Goal: Find specific page/section: Find specific page/section

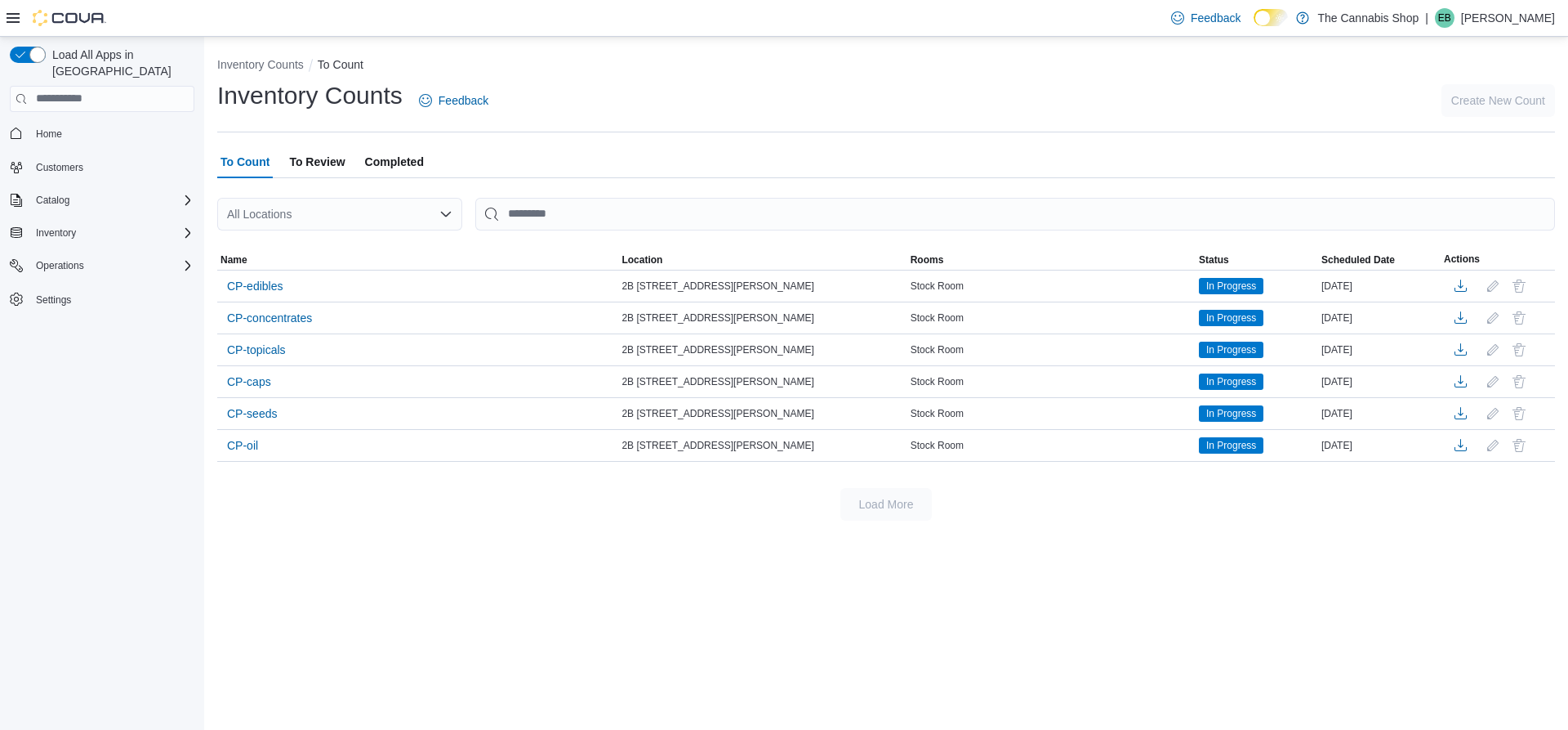
click at [299, 225] on div "All Locations" at bounding box center [340, 214] width 245 height 32
click at [395, 263] on span "2B [STREET_ADDRESS][PERSON_NAME]" at bounding box center [384, 266] width 225 height 16
click at [430, 208] on button "Clear input" at bounding box center [427, 214] width 13 height 14
click at [320, 294] on span "[STREET_ADDRESS]" at bounding box center [327, 289] width 112 height 16
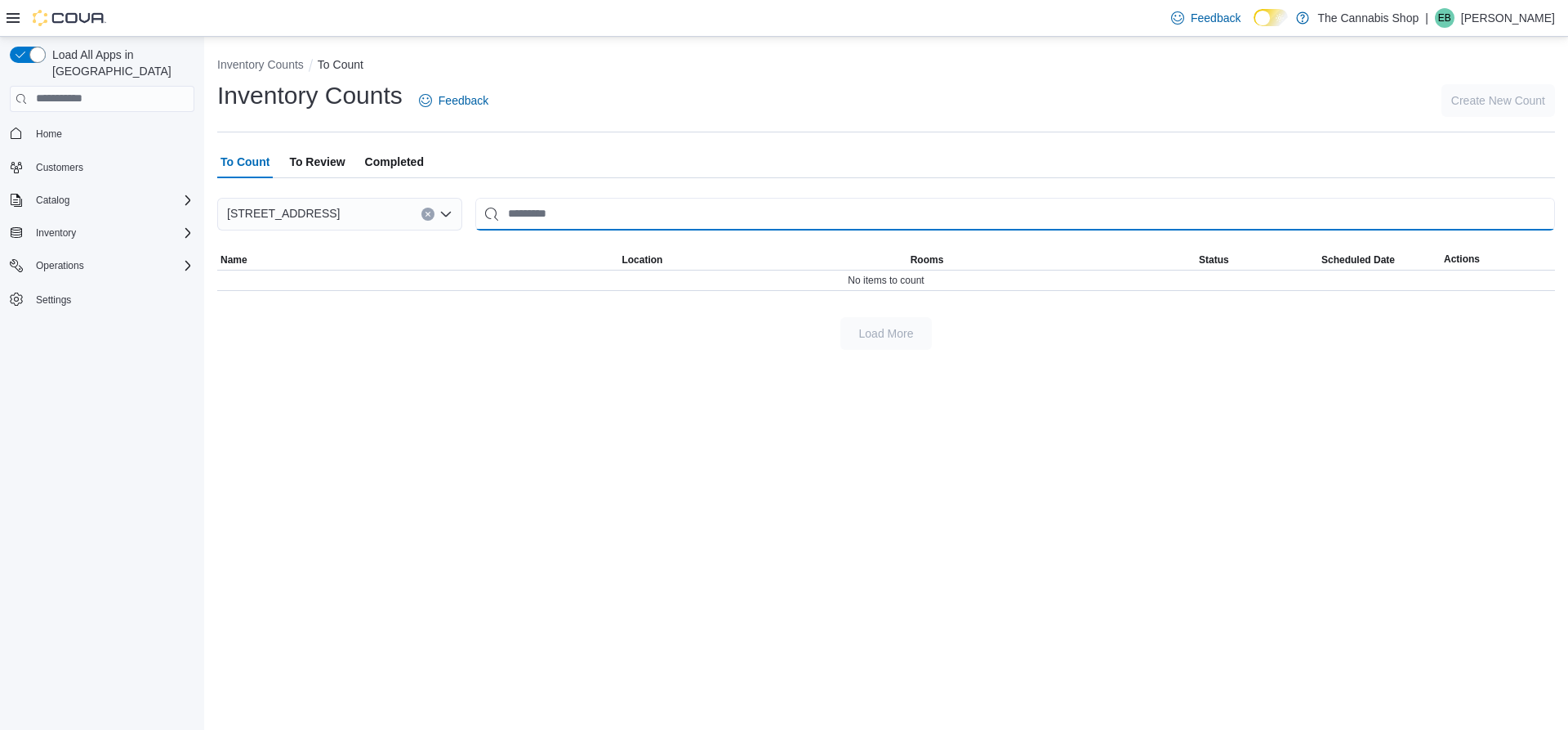
click at [583, 220] on input "This is a search bar. After typing your query, hit enter to filter the results …" at bounding box center [1015, 214] width 1080 height 32
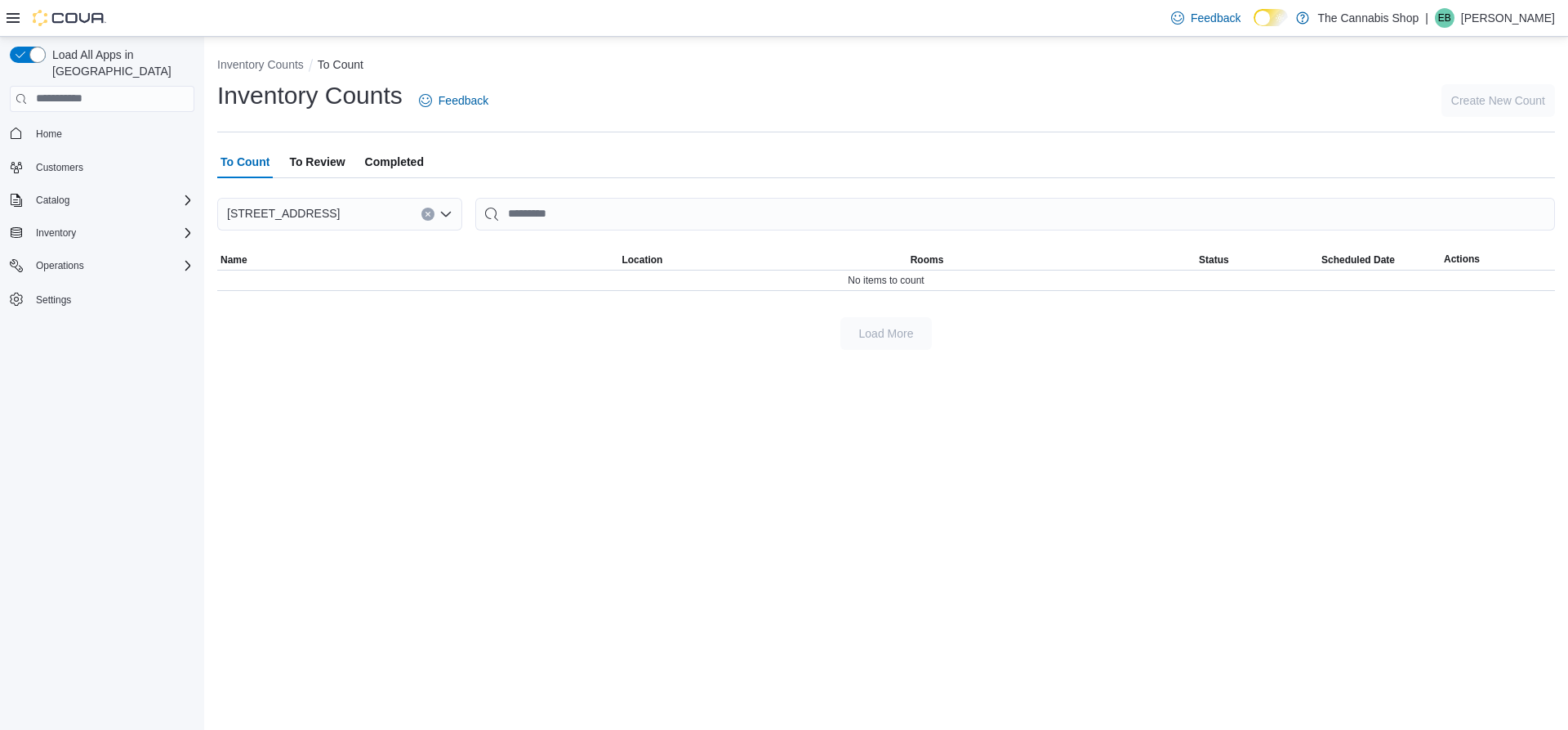
click at [315, 156] on span "To Review" at bounding box center [317, 162] width 56 height 32
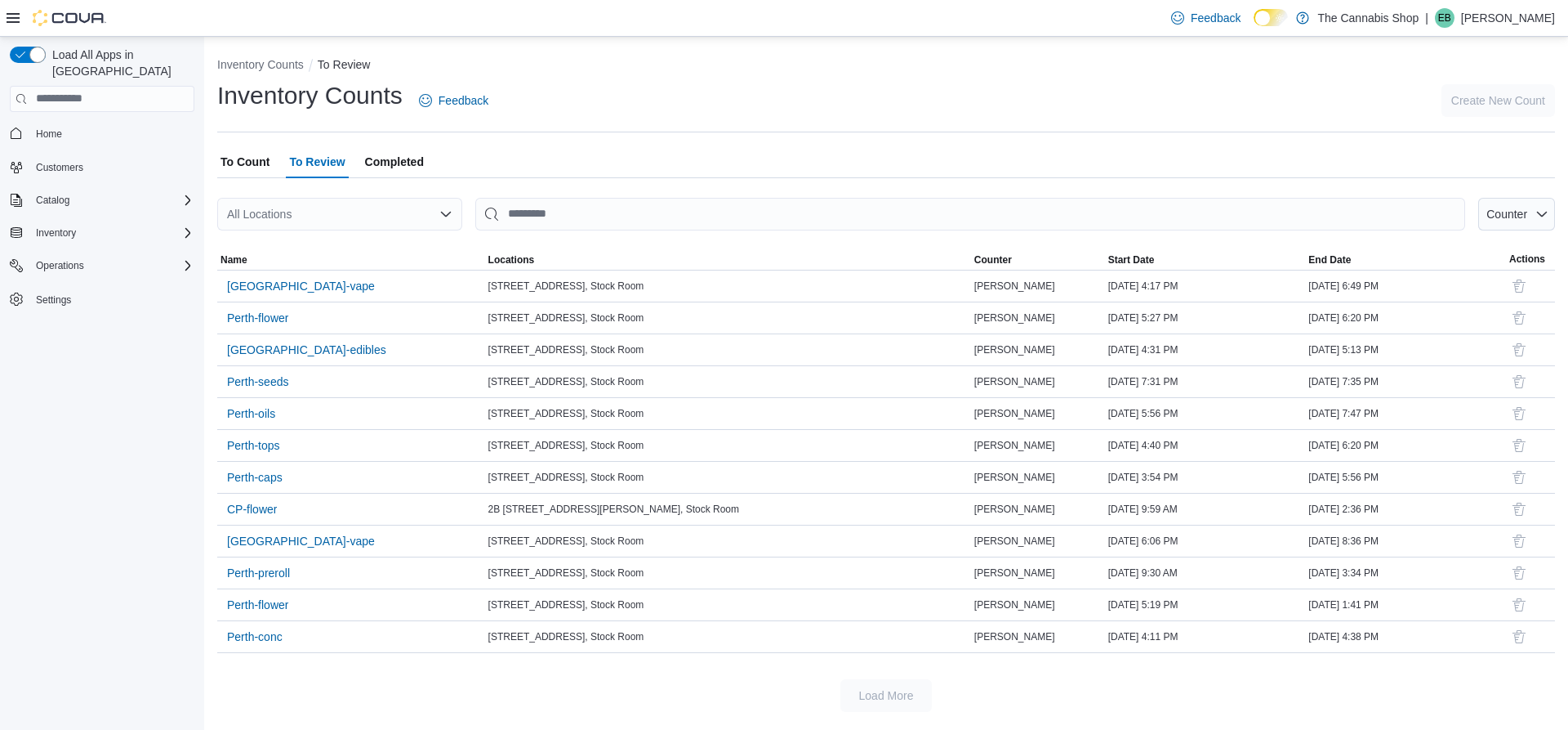
click at [445, 218] on icon "Open list of options" at bounding box center [445, 214] width 13 height 14
click at [380, 288] on span "[STREET_ADDRESS]" at bounding box center [327, 289] width 112 height 16
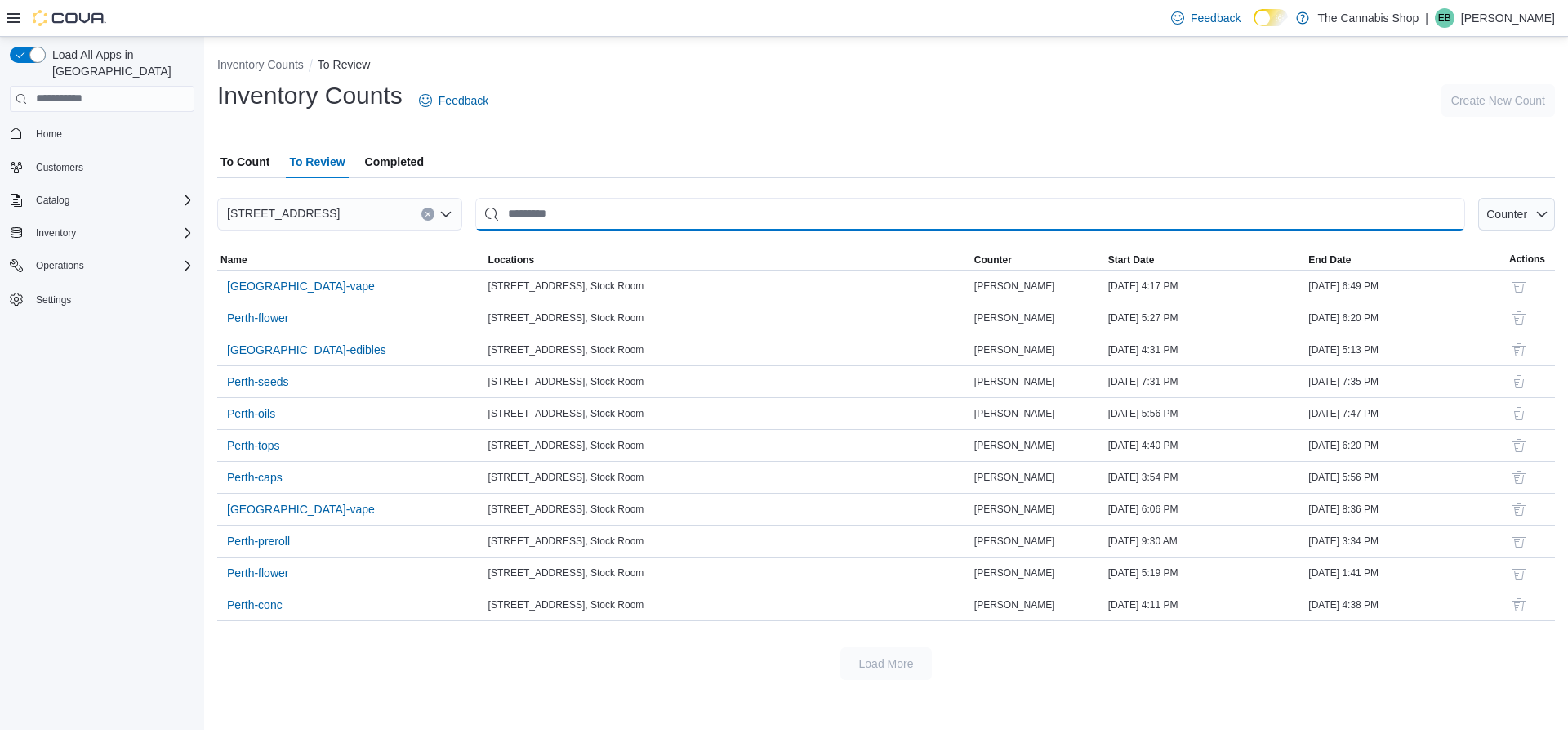
click at [552, 215] on input "This is a search bar. After typing your query, hit enter to filter the results …" at bounding box center [970, 214] width 990 height 32
type input "*********"
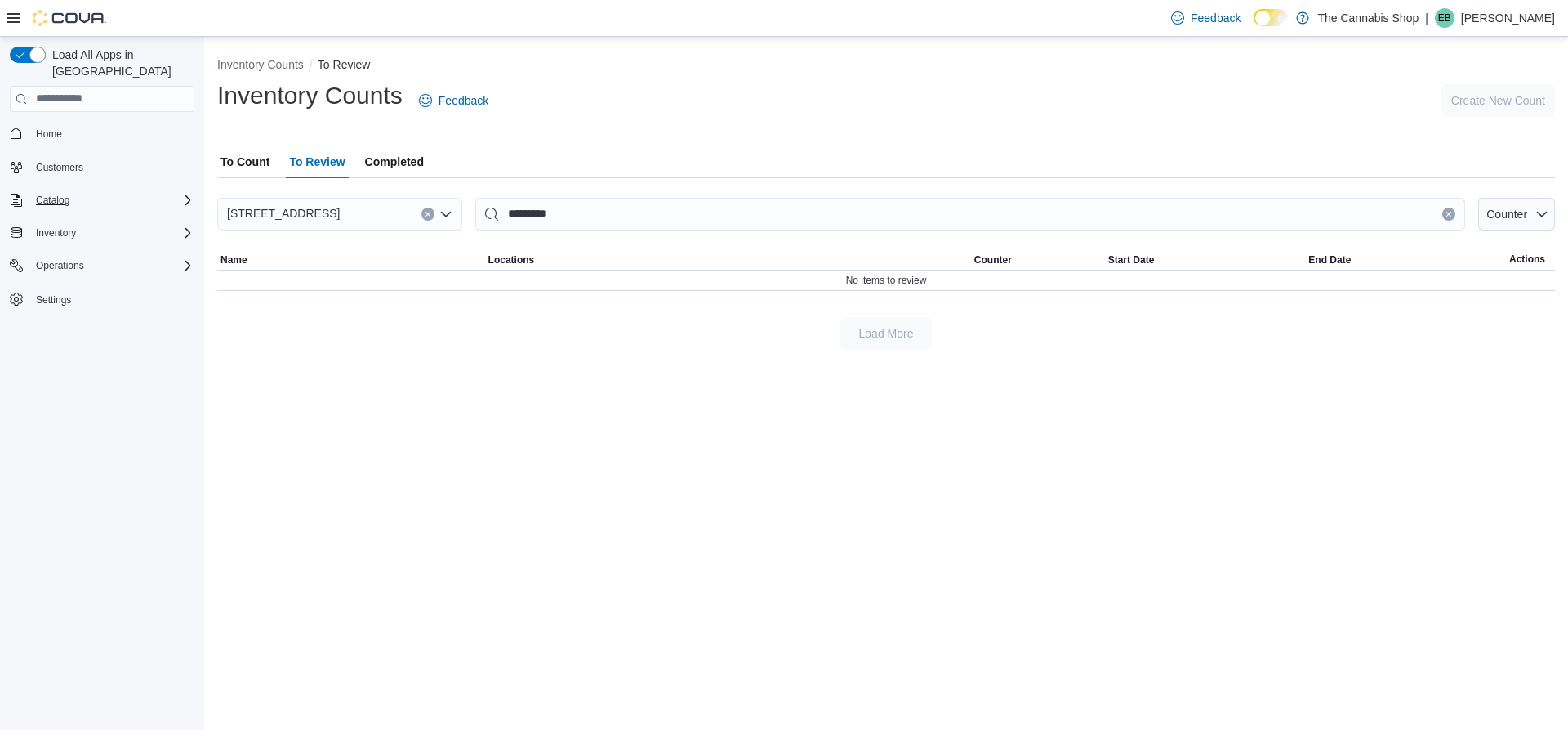
click at [176, 191] on div "Catalog" at bounding box center [112, 201] width 165 height 20
click at [97, 217] on span "My Catalog (Classic)" at bounding box center [75, 223] width 91 height 14
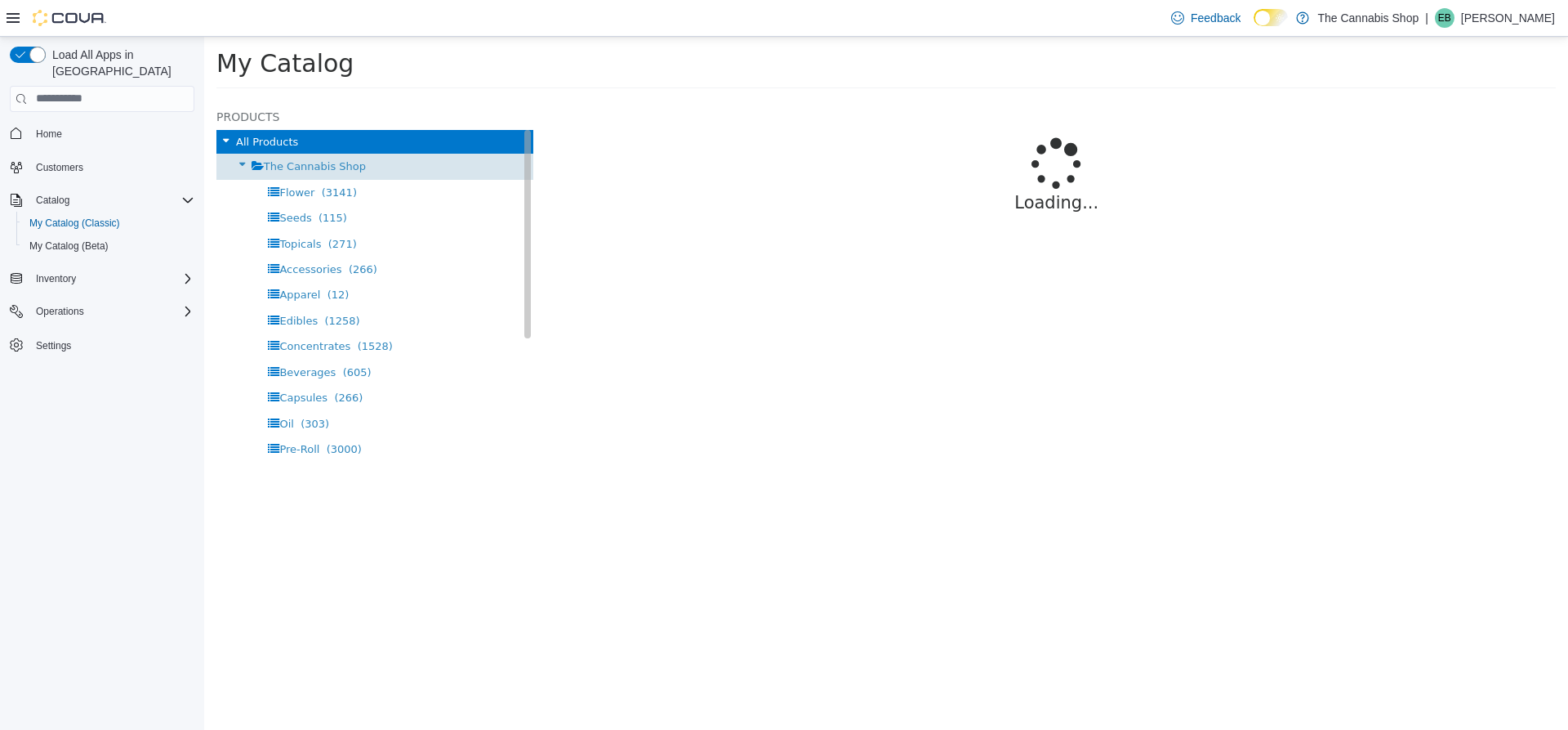
select select "**********"
